Goal: Task Accomplishment & Management: Manage account settings

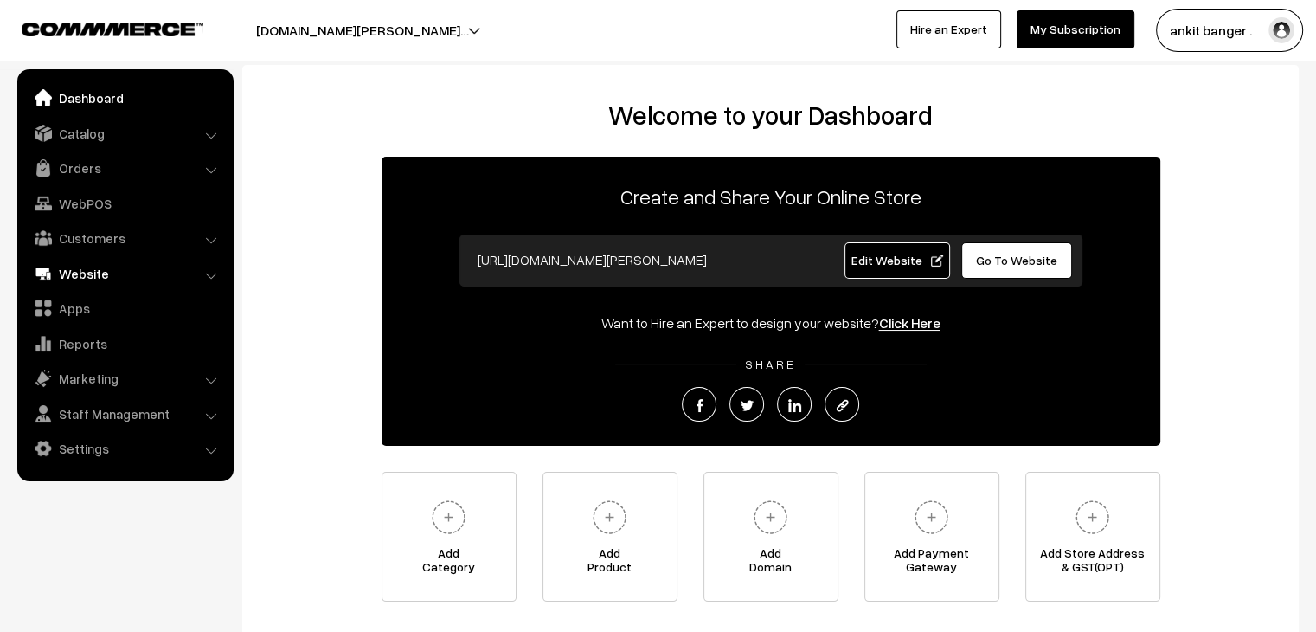
click at [90, 270] on link "Website" at bounding box center [125, 273] width 206 height 31
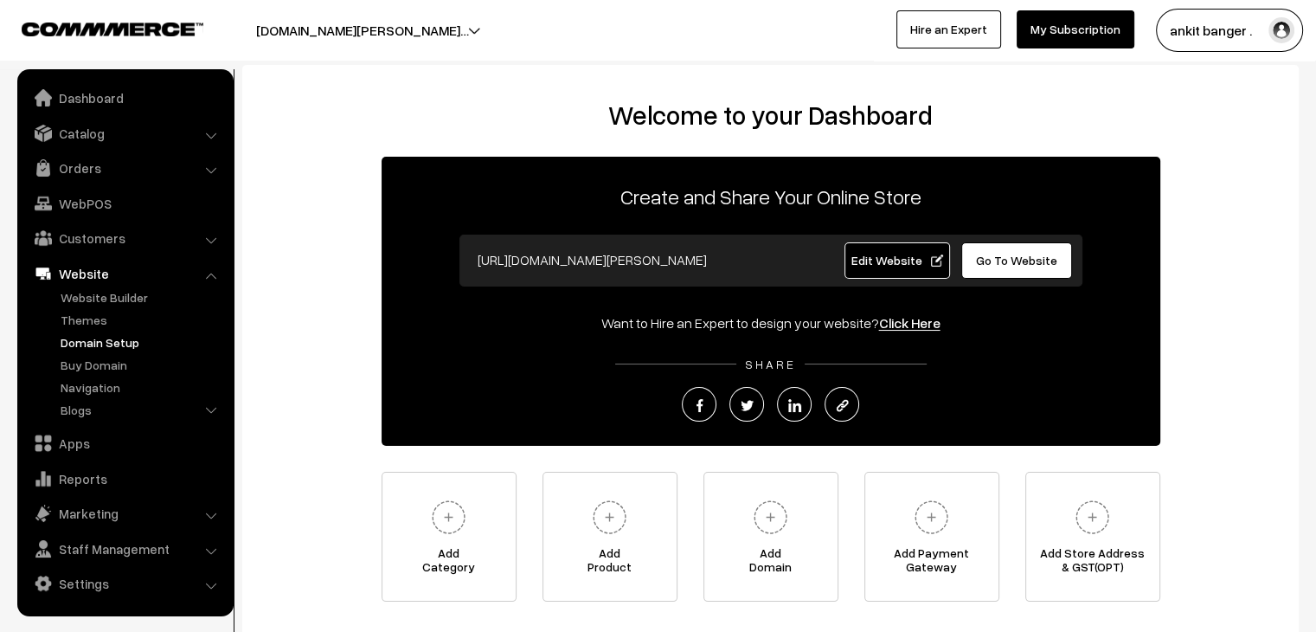
click at [110, 347] on link "Domain Setup" at bounding box center [141, 342] width 171 height 18
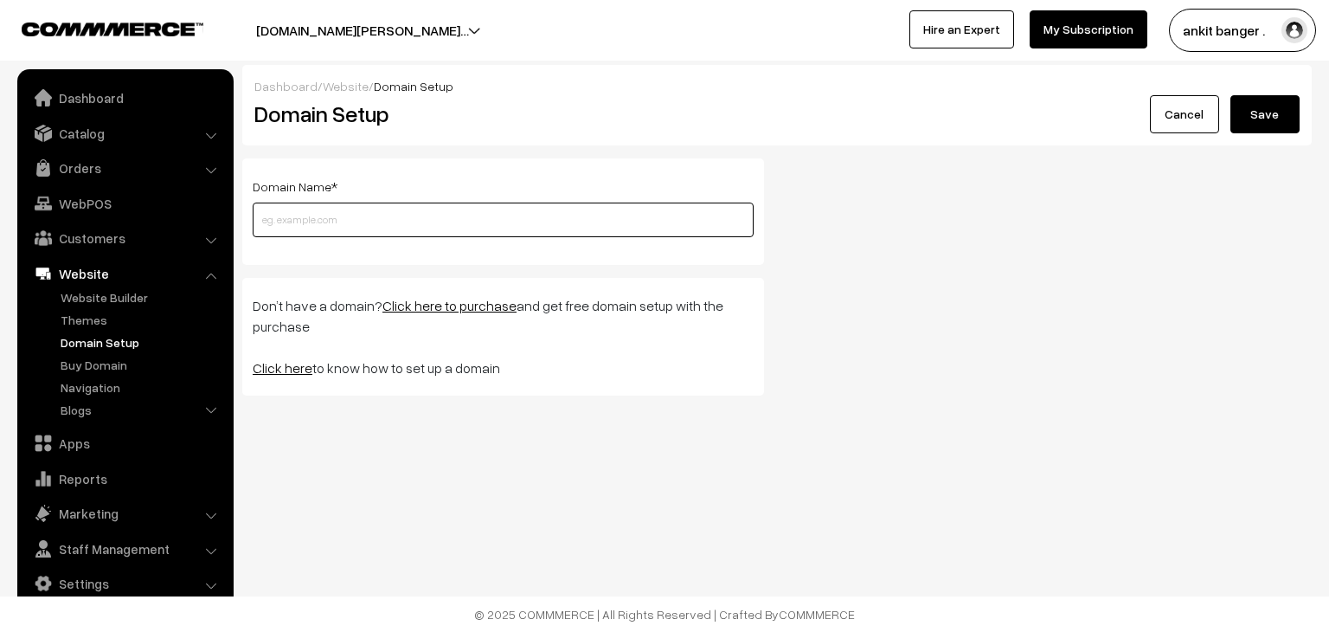
click at [367, 221] on input "text" at bounding box center [503, 219] width 501 height 35
paste input "[DOMAIN_NAME]"
type input "[DOMAIN_NAME]"
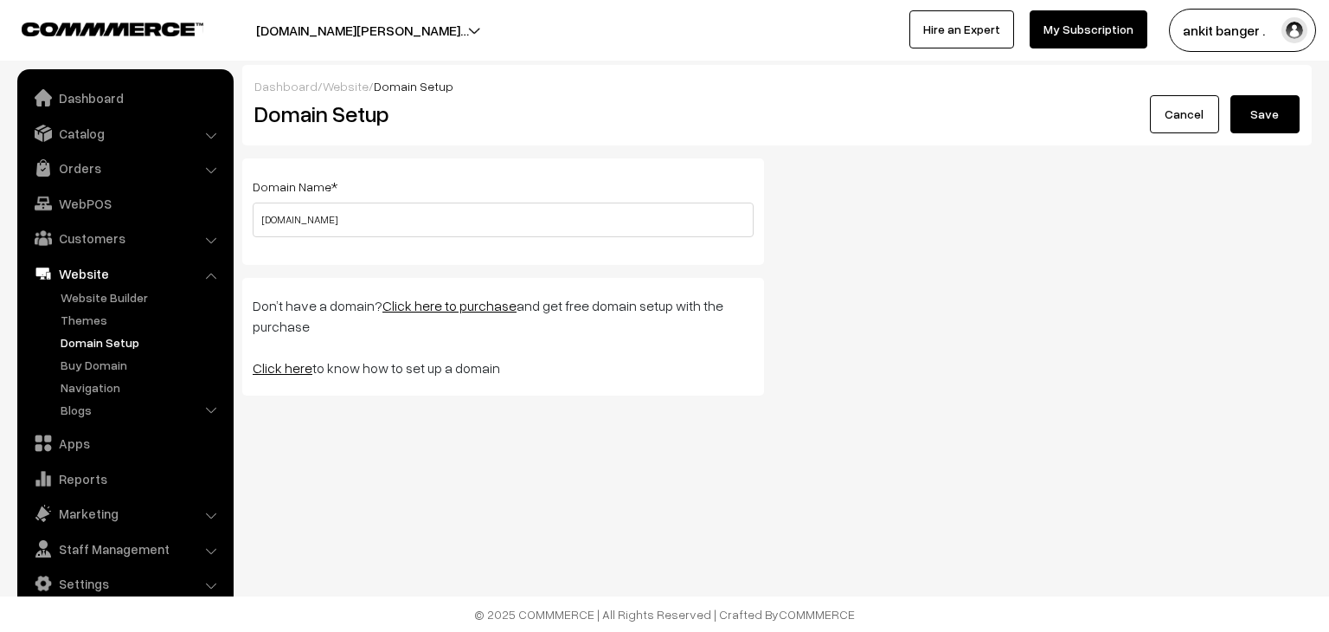
click at [1260, 111] on button "Save" at bounding box center [1265, 114] width 69 height 38
